Goal: Information Seeking & Learning: Learn about a topic

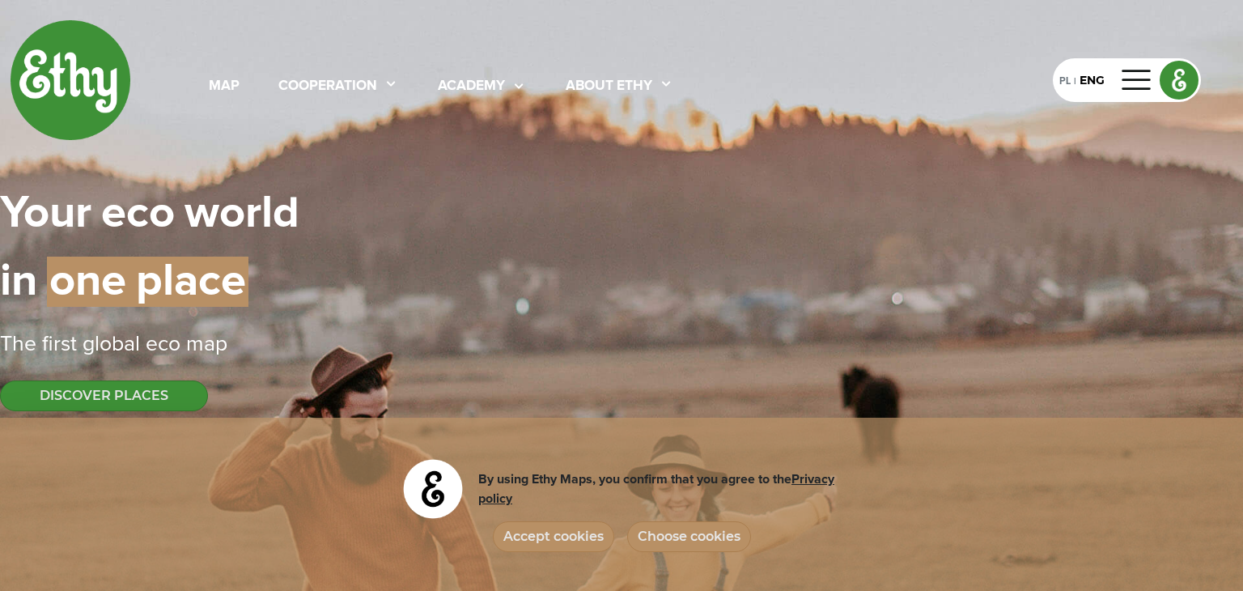
select select
click at [575, 542] on button "Accept cookies" at bounding box center [553, 536] width 121 height 31
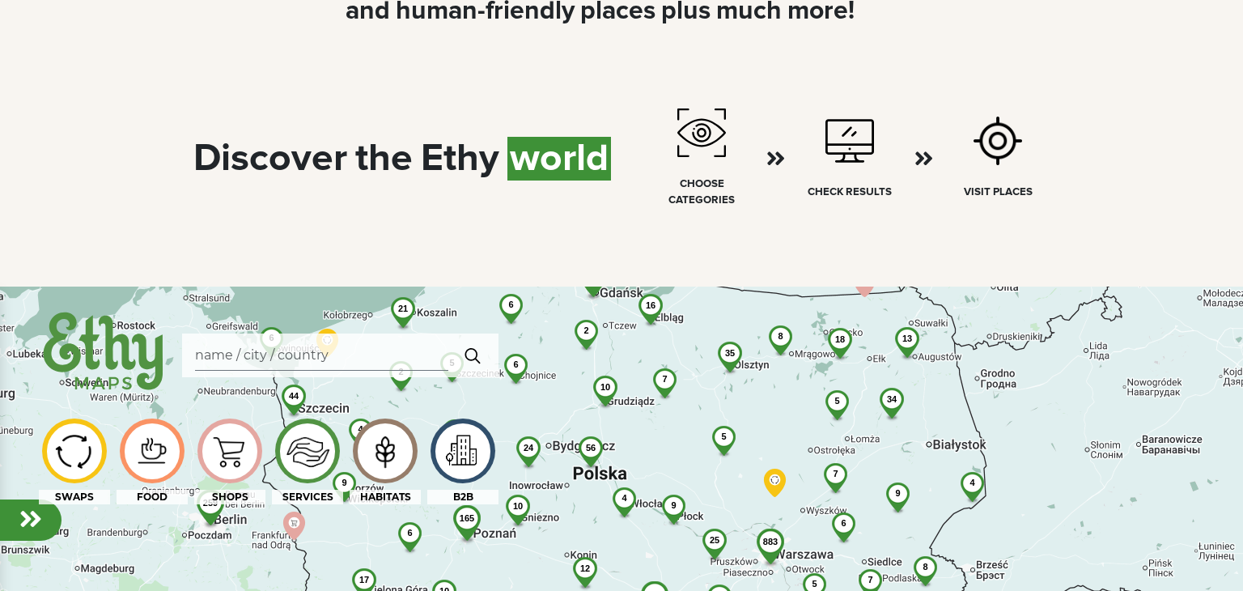
scroll to position [920, 0]
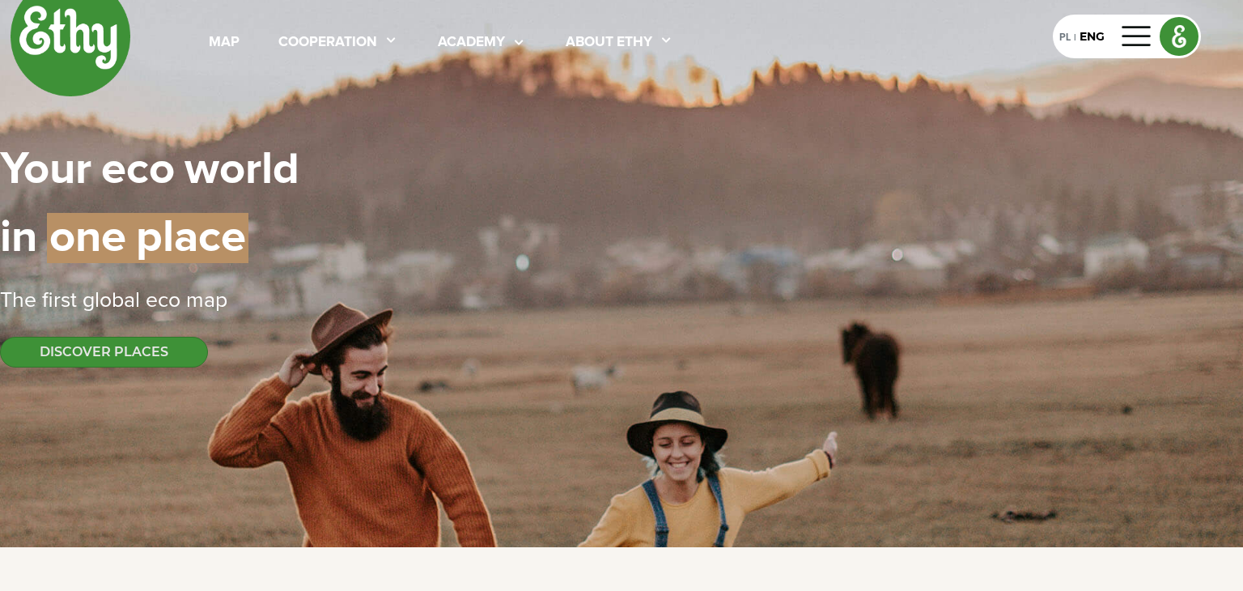
scroll to position [0, 0]
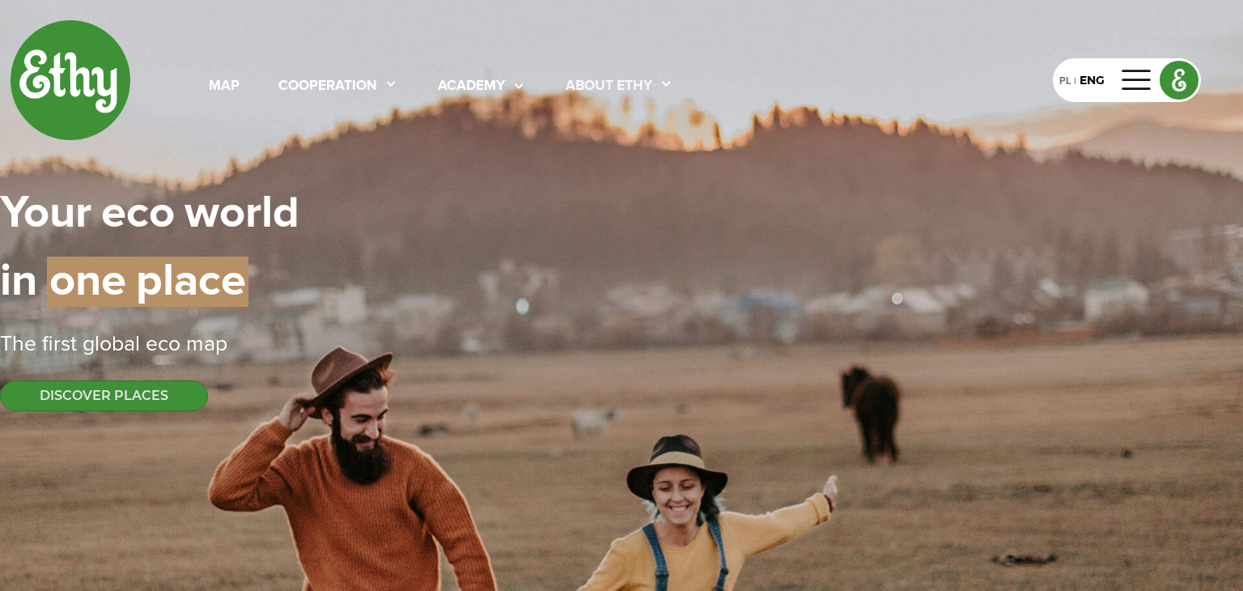
click at [577, 82] on div "About ethy" at bounding box center [609, 86] width 87 height 21
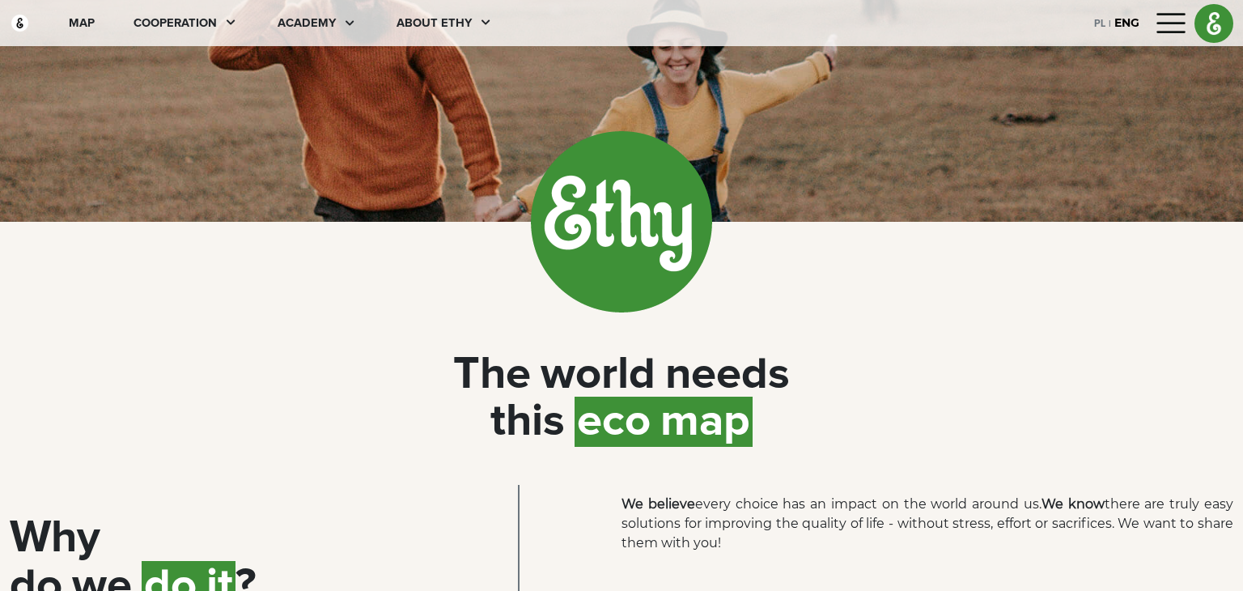
scroll to position [24, 0]
